Goal: Information Seeking & Learning: Compare options

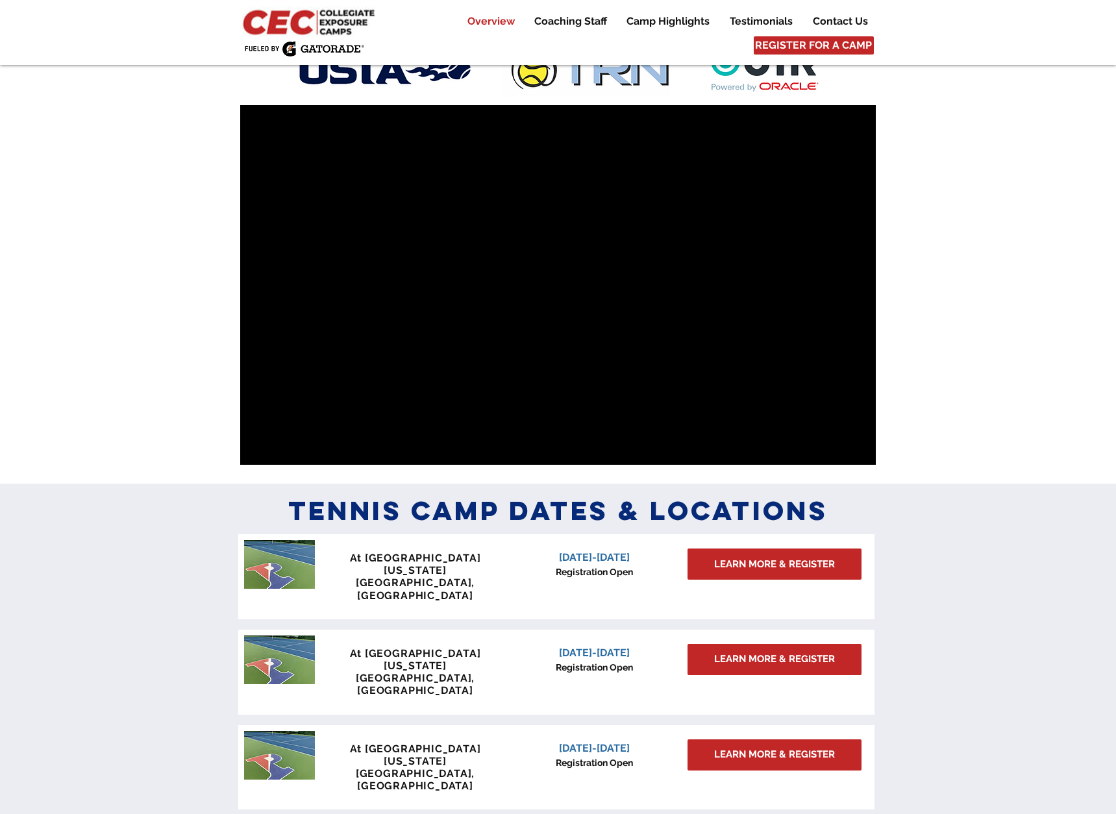
scroll to position [868, 0]
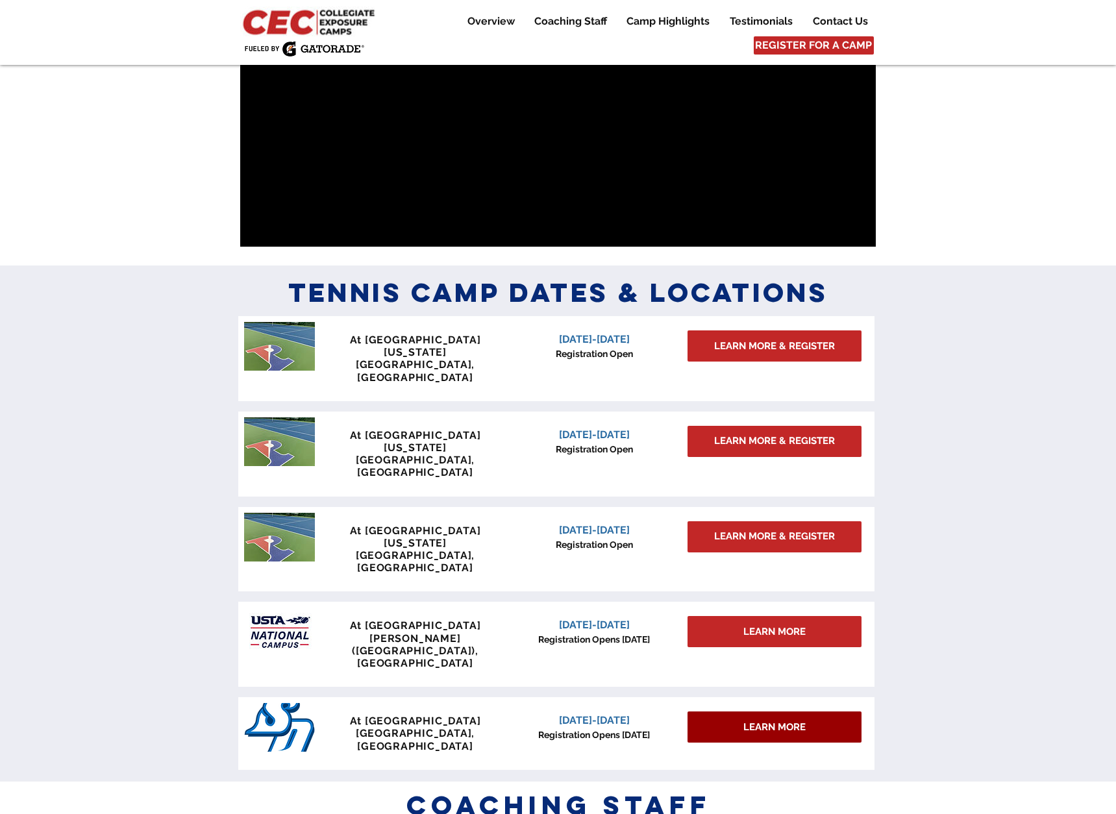
click at [776, 720] on span "LEARN MORE" at bounding box center [774, 727] width 62 height 14
click at [786, 720] on span "LEARN MORE" at bounding box center [774, 727] width 62 height 14
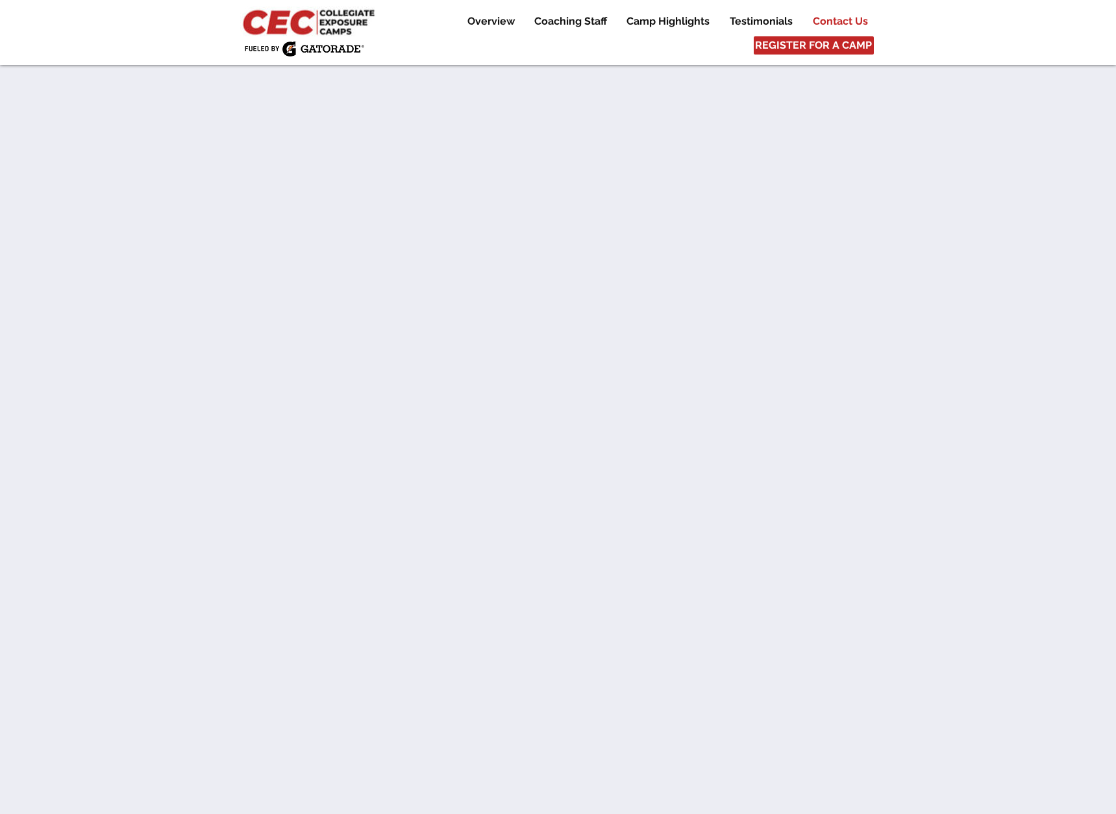
scroll to position [7111, 0]
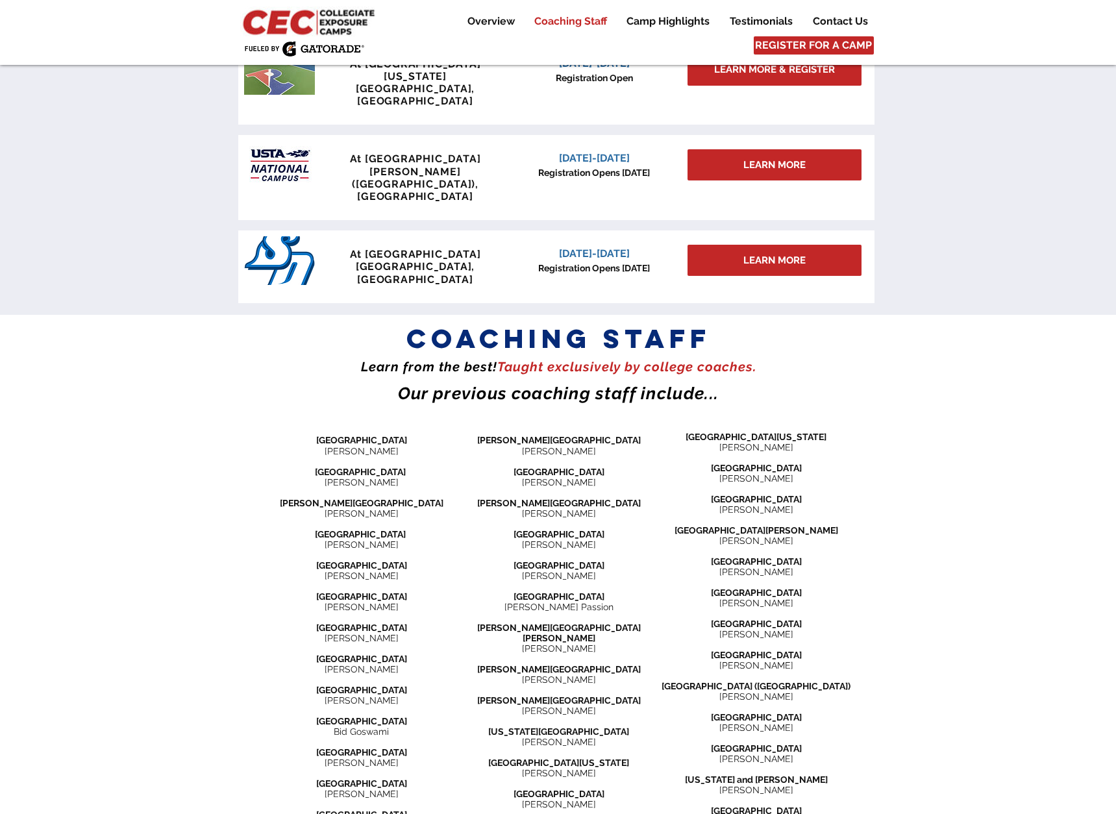
scroll to position [1308, 0]
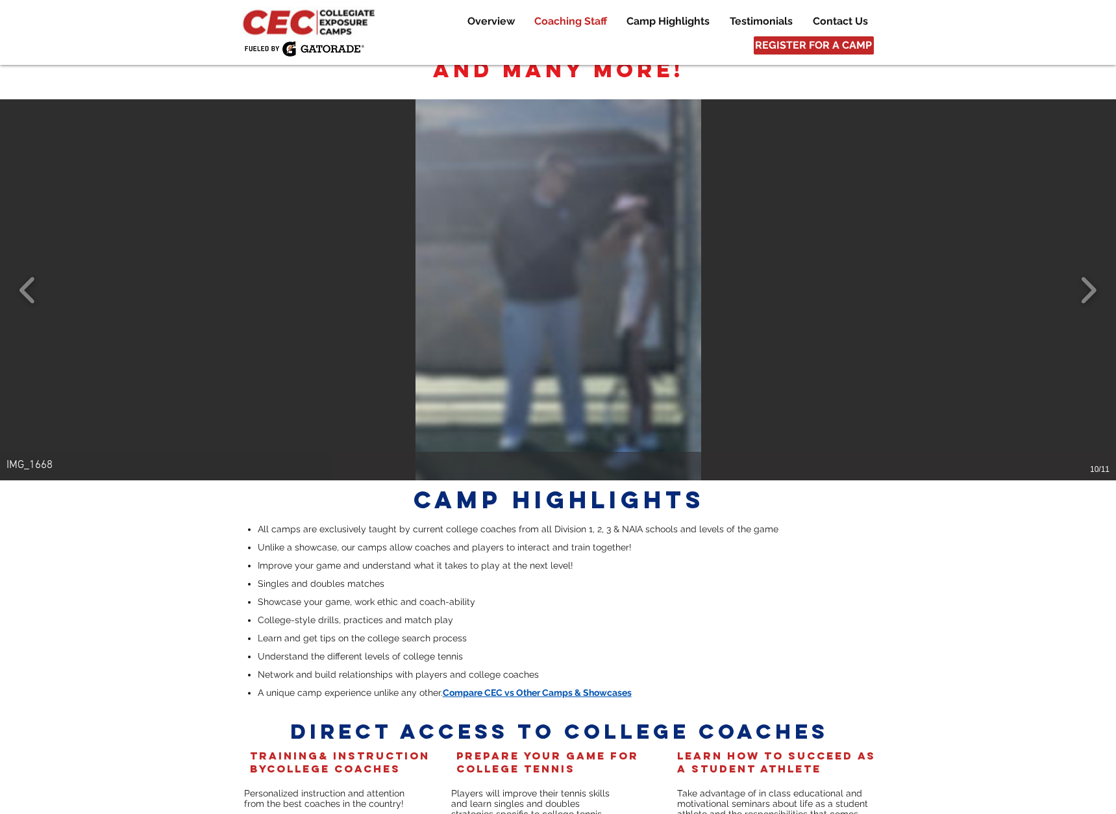
scroll to position [2346, 0]
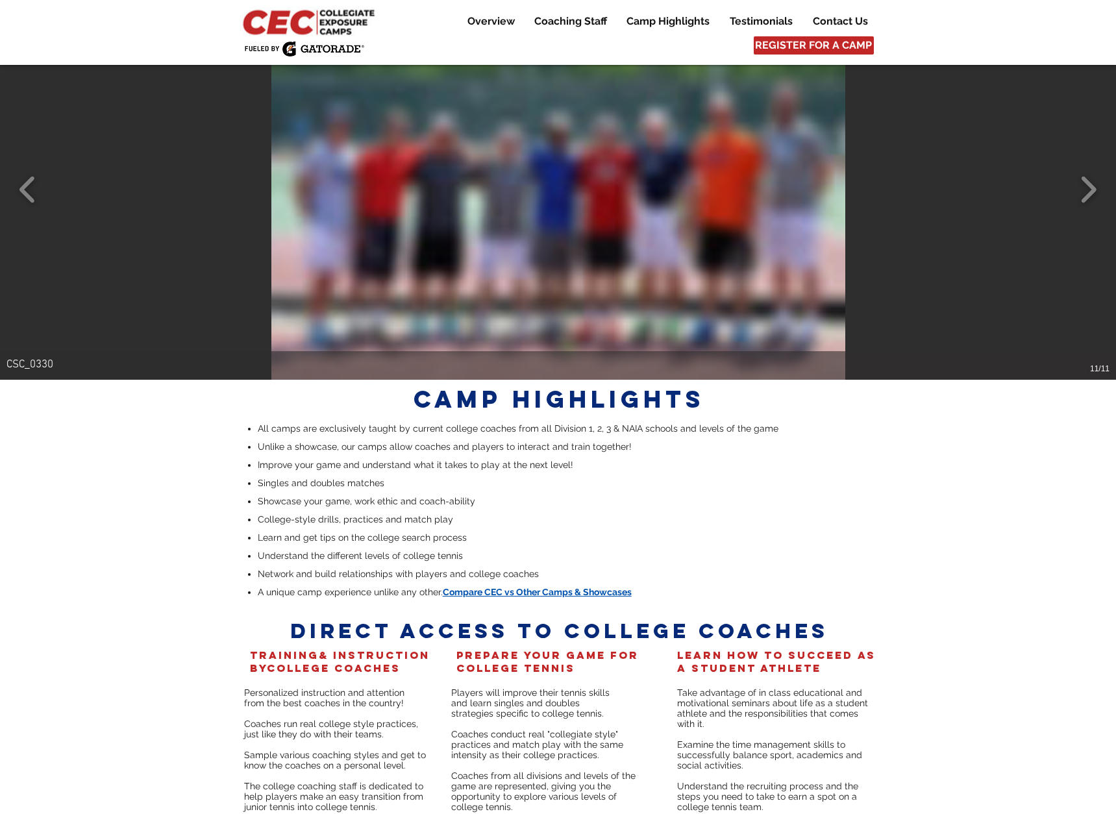
click at [517, 587] on span "Compare CEC vs Other Camps & Showcases" at bounding box center [537, 592] width 189 height 10
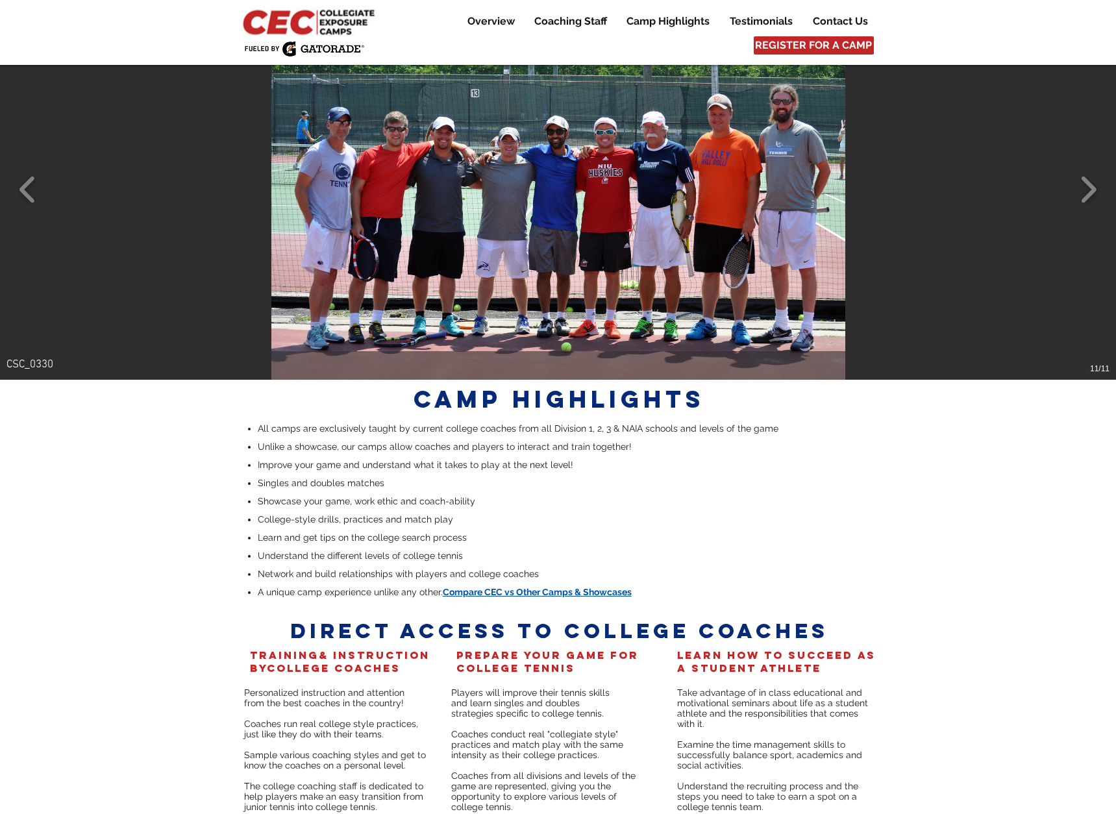
scroll to position [2445, 0]
